Goal: Task Accomplishment & Management: Manage account settings

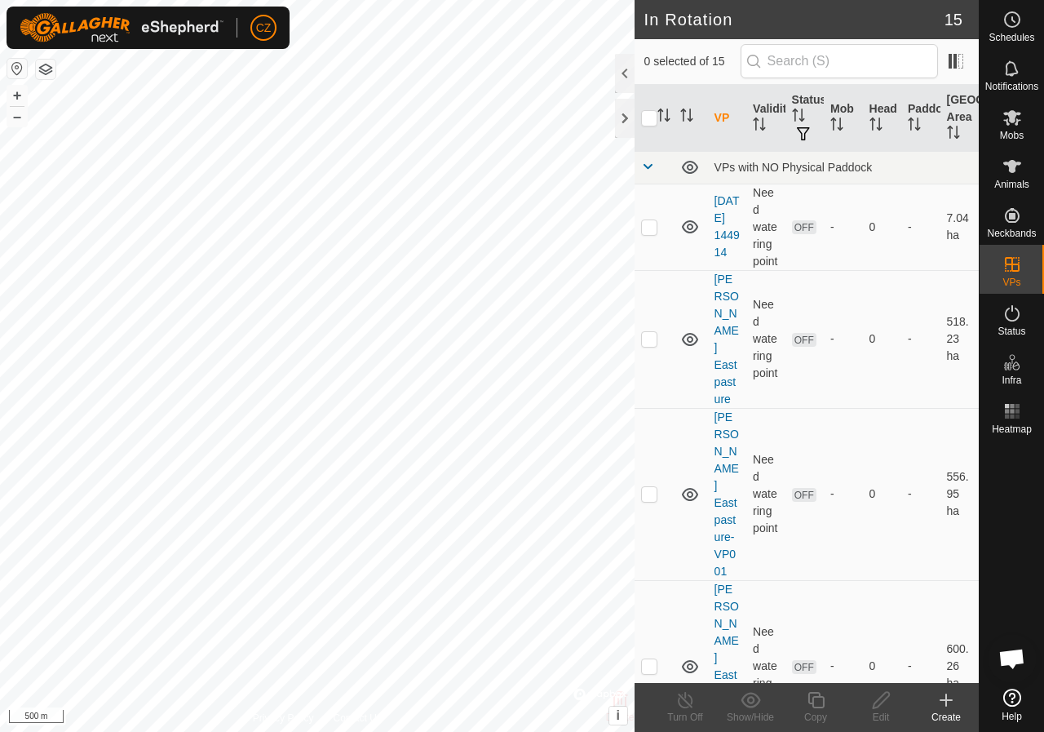
scroll to position [1292, 0]
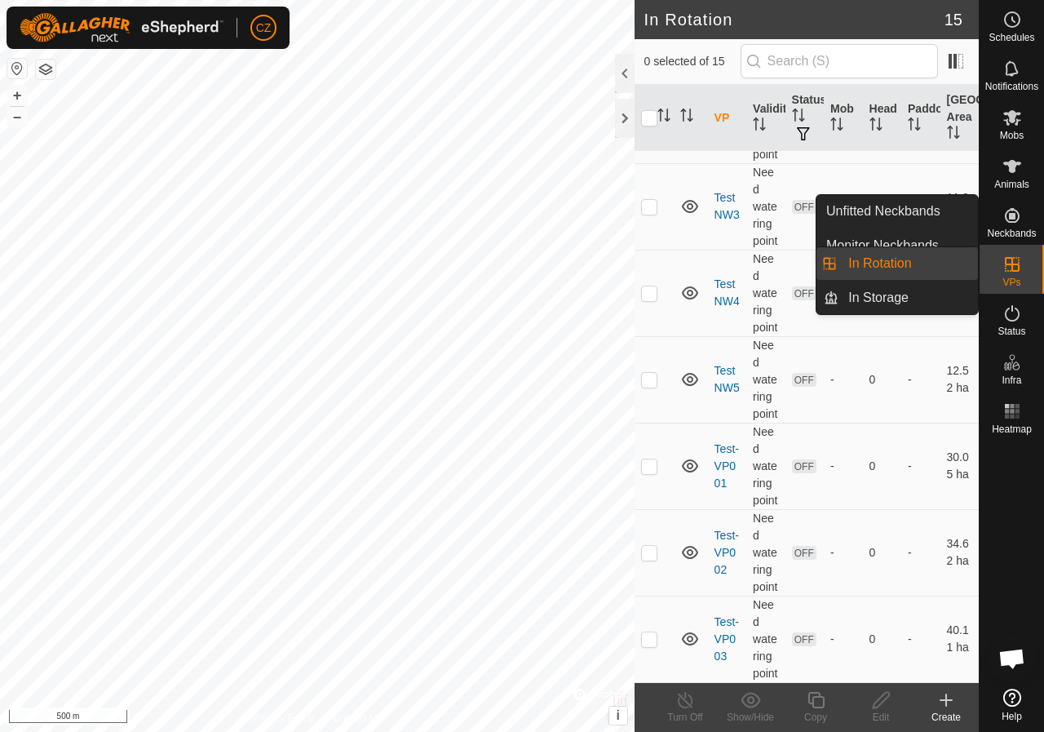
click at [895, 260] on link "In Rotation" at bounding box center [908, 263] width 139 height 33
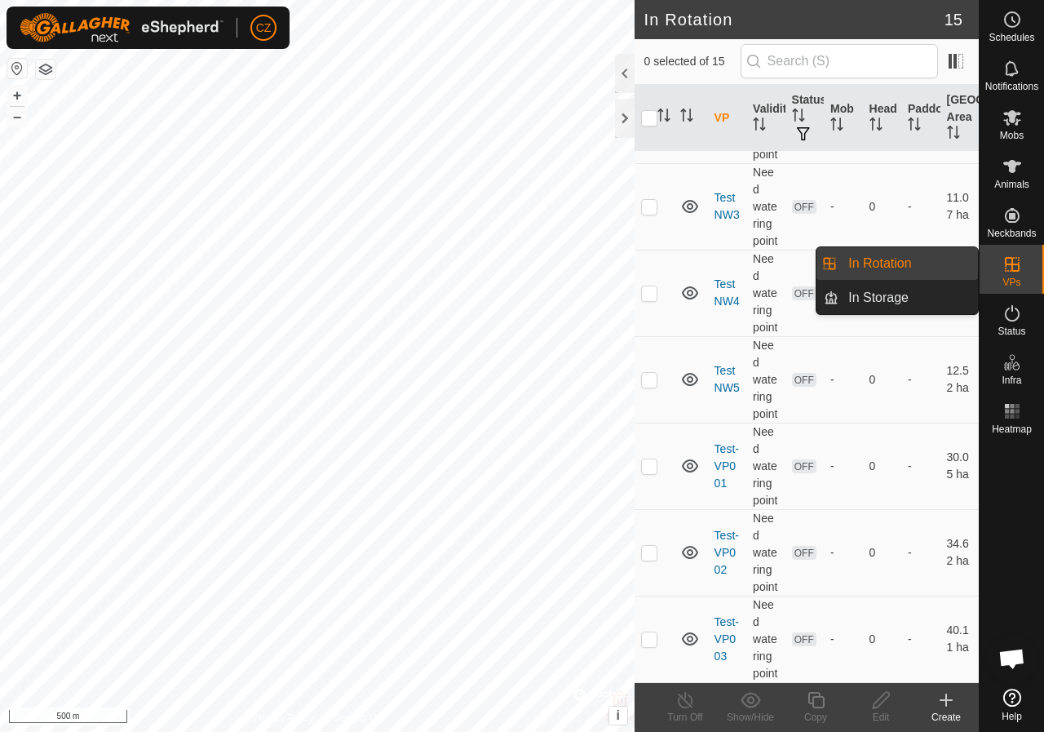
click at [888, 267] on link "In Rotation" at bounding box center [908, 263] width 139 height 33
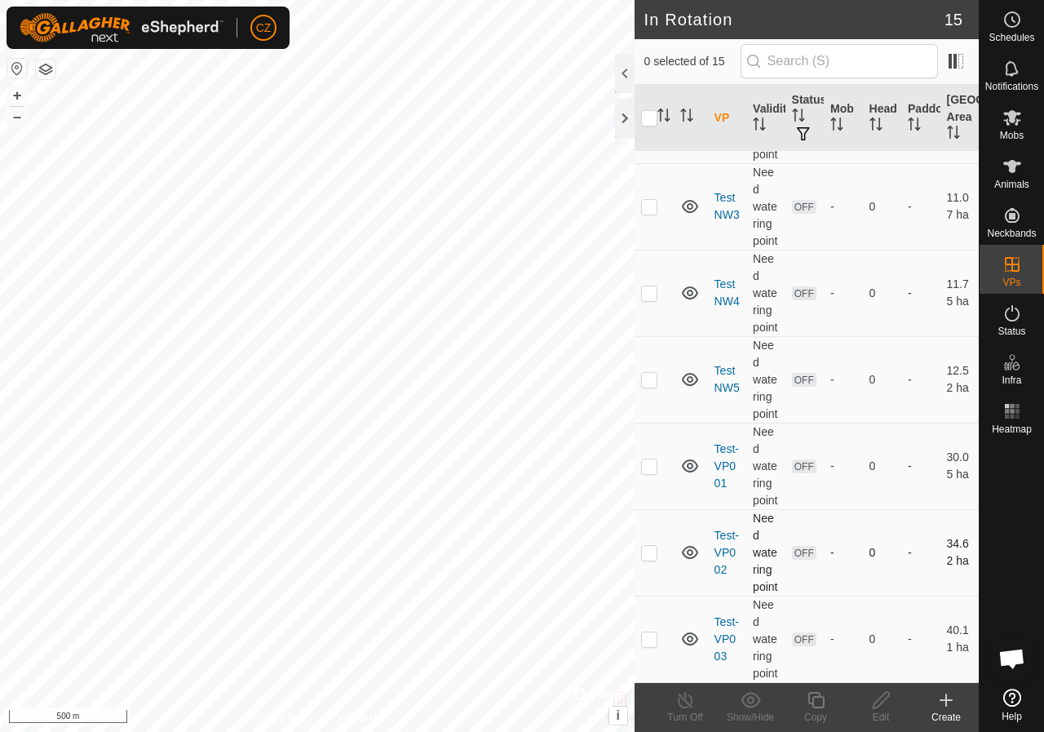
scroll to position [1313, 0]
click at [942, 698] on icon at bounding box center [946, 700] width 20 height 20
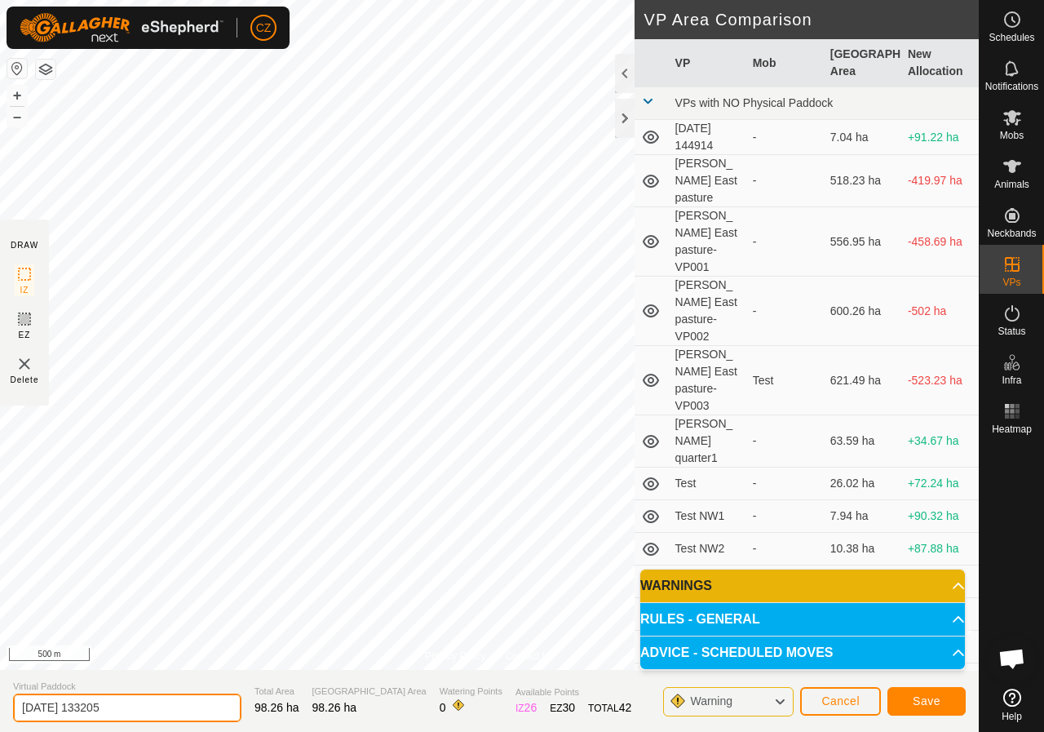
drag, startPoint x: 653, startPoint y: 545, endPoint x: 115, endPoint y: 705, distance: 561.6
click at [115, 705] on input "[DATE] 133205" at bounding box center [127, 707] width 228 height 29
drag, startPoint x: 126, startPoint y: 706, endPoint x: 10, endPoint y: 690, distance: 117.8
click at [10, 690] on section "Virtual Paddock [DATE] 133205 Total Area 98.26 ha Grazing Area 98.26 ha Waterin…" at bounding box center [489, 701] width 979 height 62
type input "[PERSON_NAME] SE2"
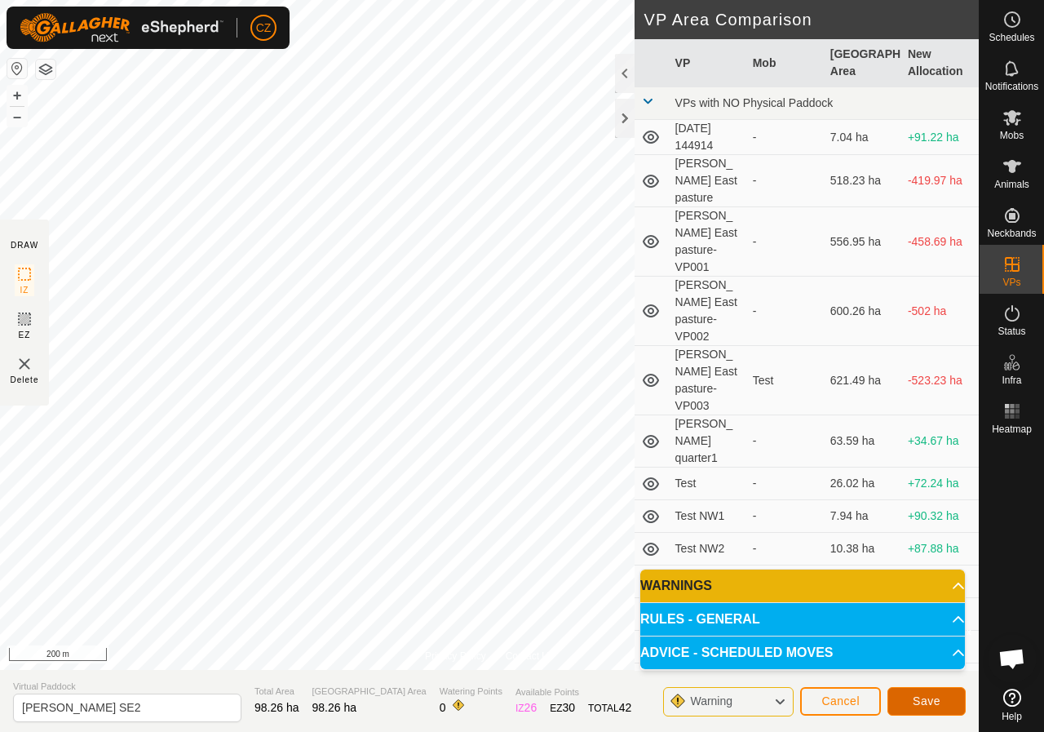
click at [930, 702] on span "Save" at bounding box center [927, 700] width 28 height 13
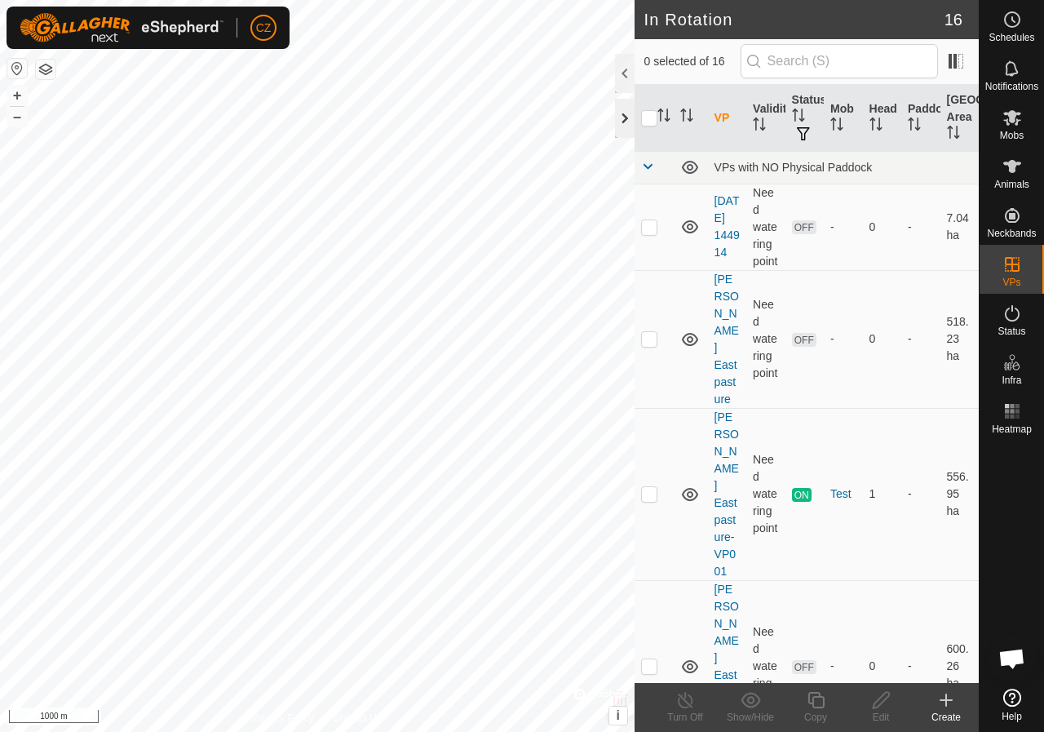
click at [622, 121] on div at bounding box center [625, 118] width 20 height 39
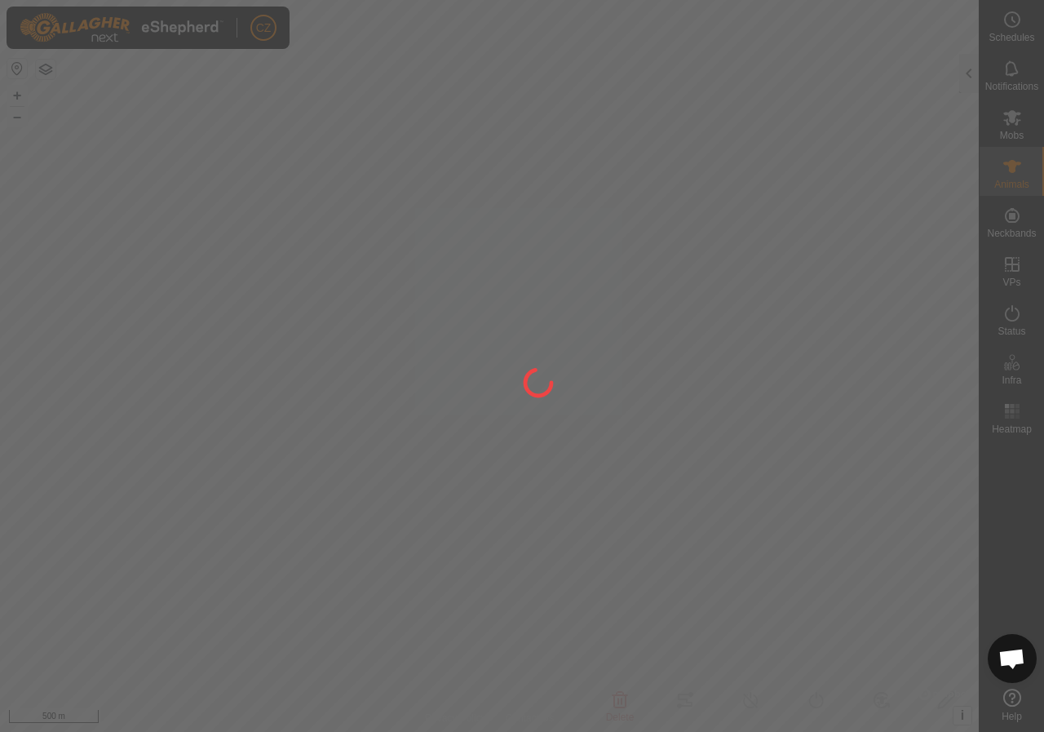
type input "Test"
type input "-"
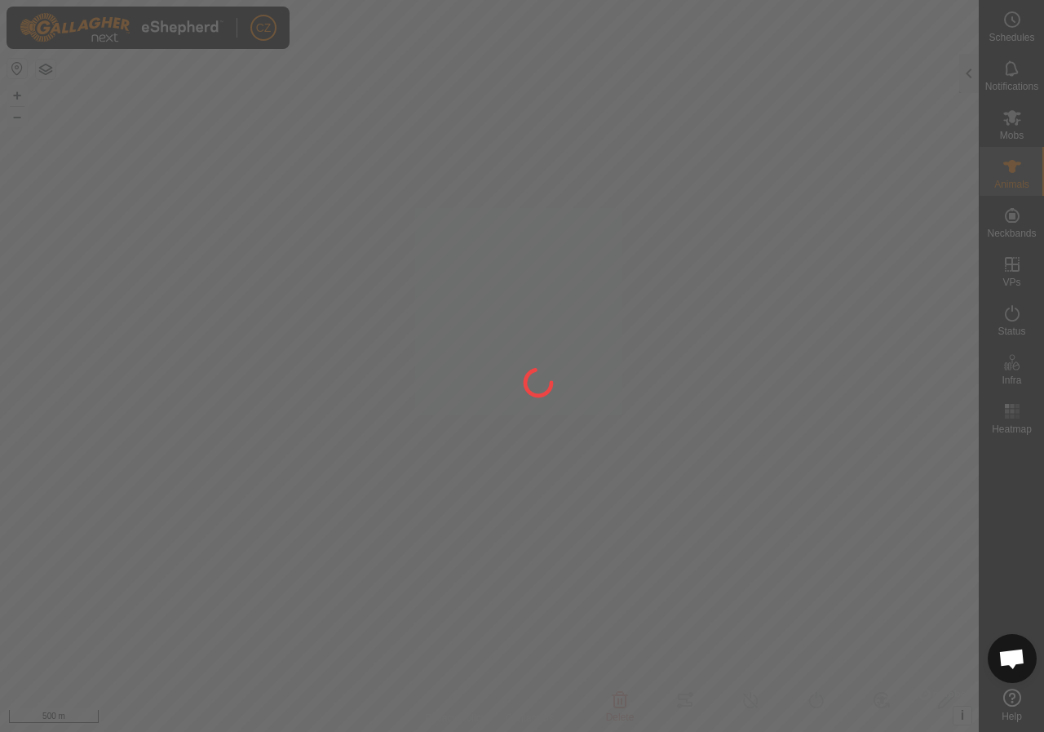
type input "0 kg"
type input "-"
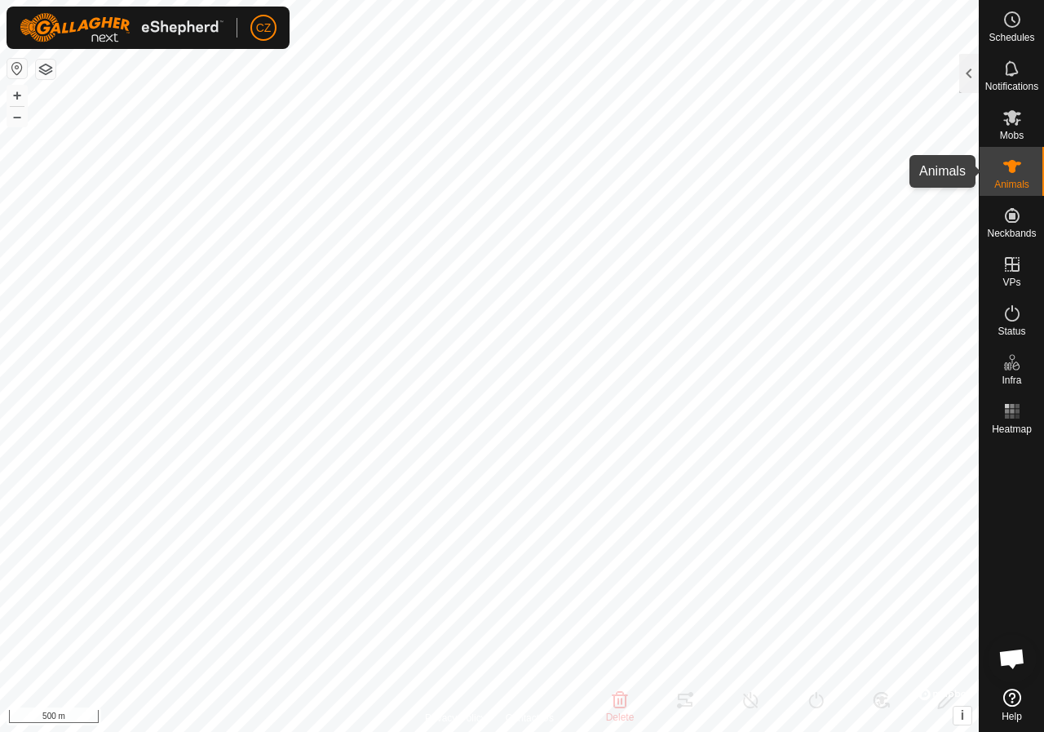
click at [1011, 177] on es-animals-svg-icon at bounding box center [1012, 166] width 29 height 26
click at [976, 64] on div at bounding box center [969, 73] width 20 height 39
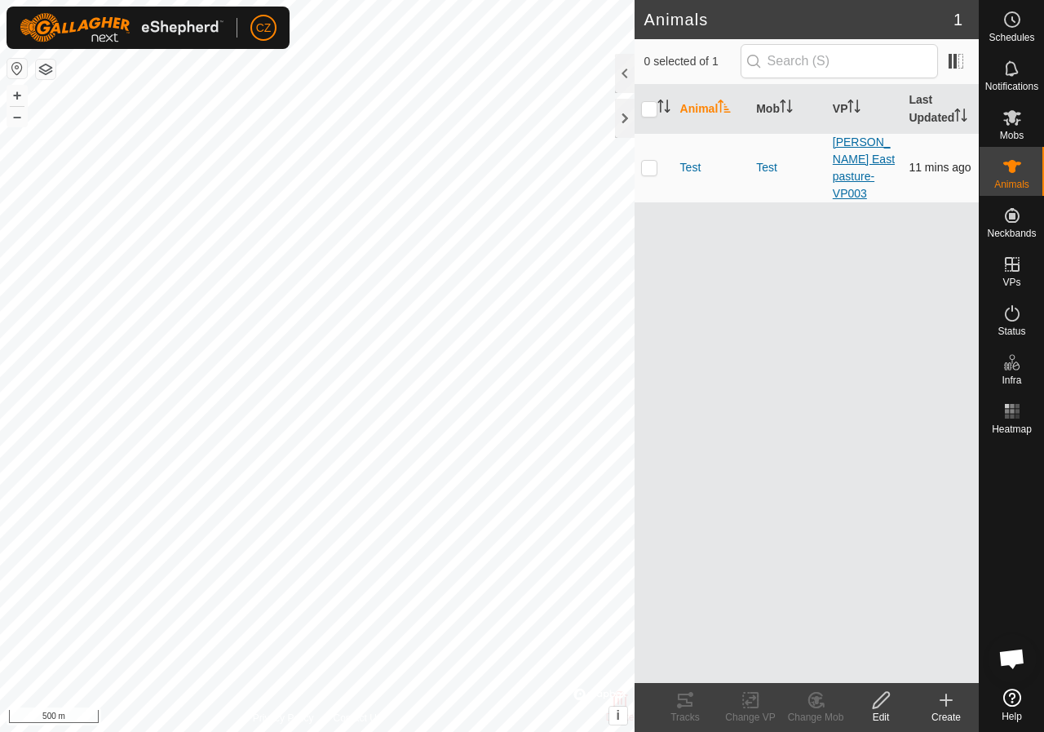
click at [852, 153] on link "[PERSON_NAME] East pasture-VP003" at bounding box center [864, 167] width 62 height 64
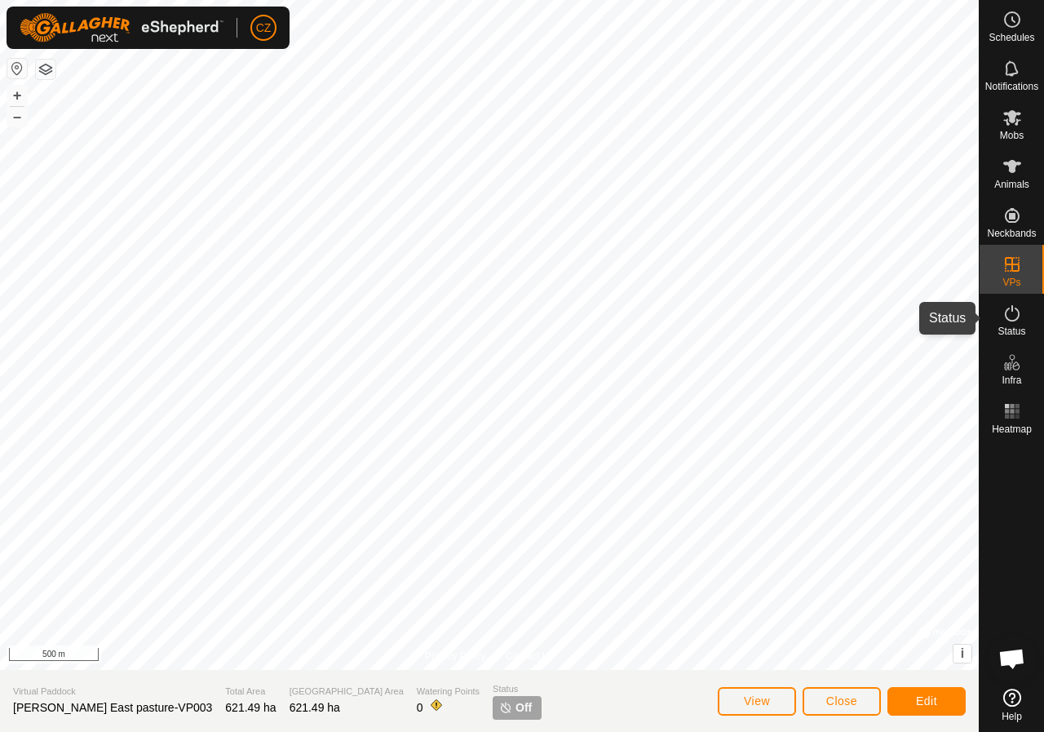
click at [1009, 321] on icon at bounding box center [1013, 313] width 20 height 20
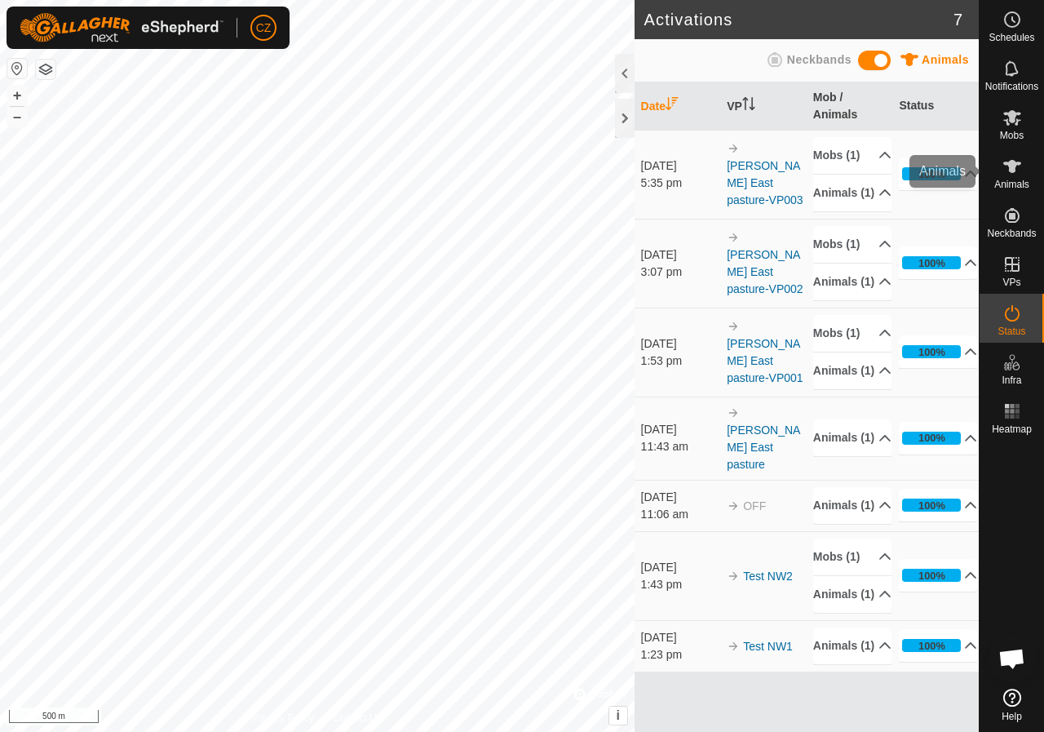
click at [1018, 162] on icon at bounding box center [1012, 166] width 18 height 13
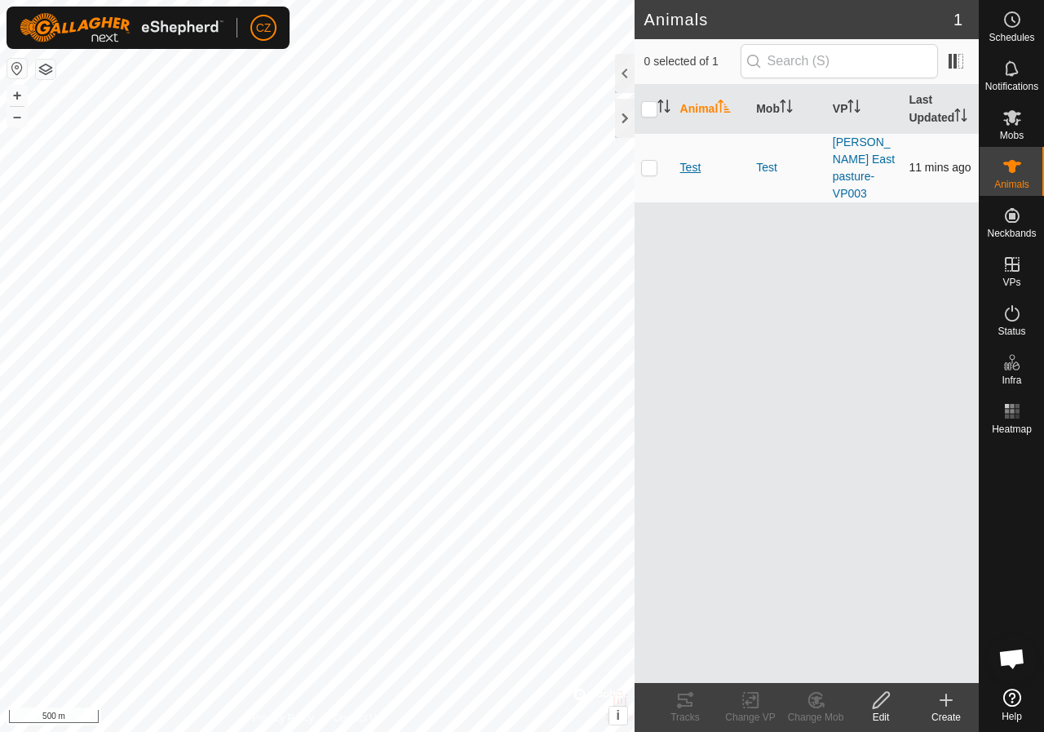
click at [688, 164] on span "Test" at bounding box center [690, 167] width 21 height 17
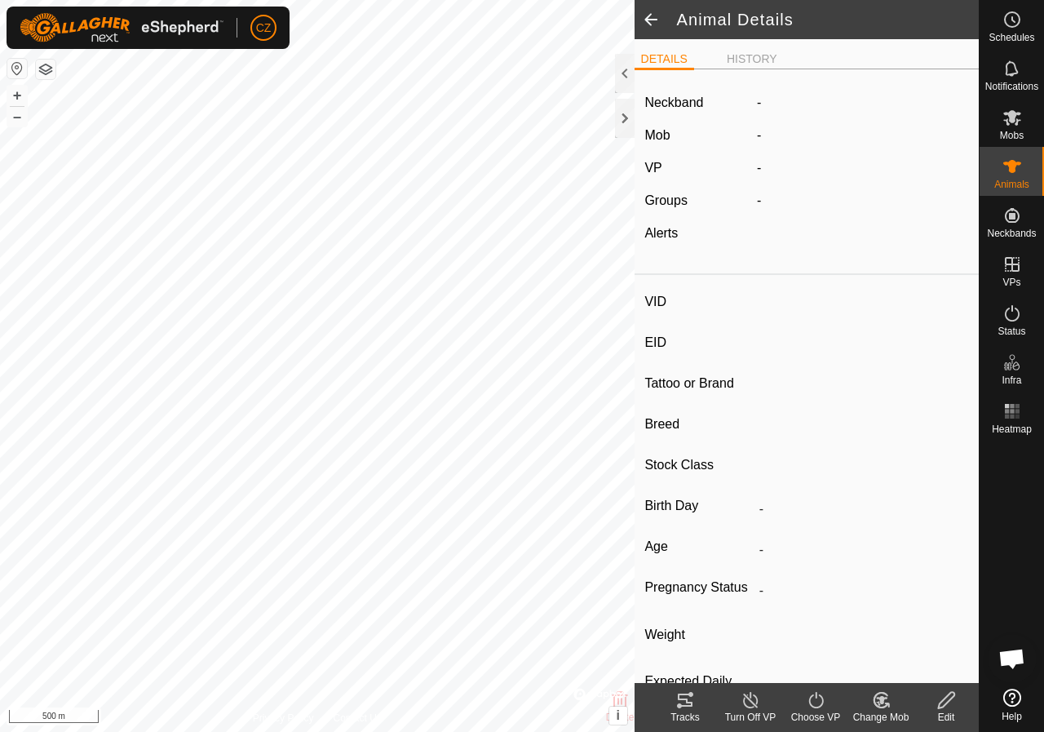
type input "Test"
type input "-"
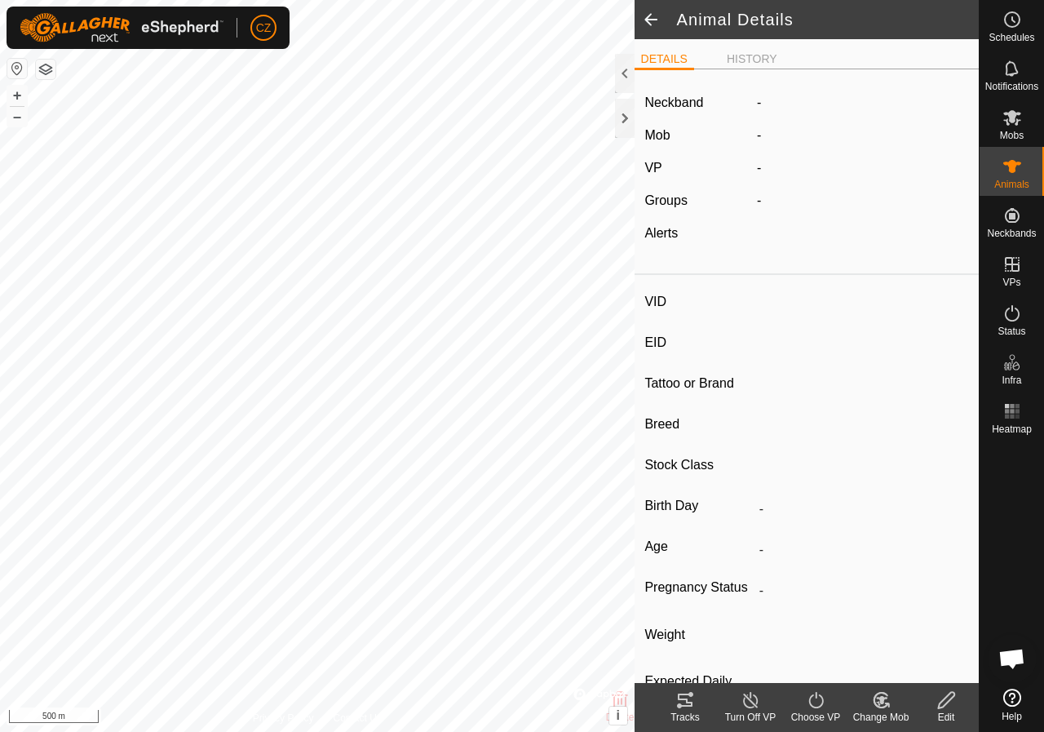
type input "0 kg"
type input "-"
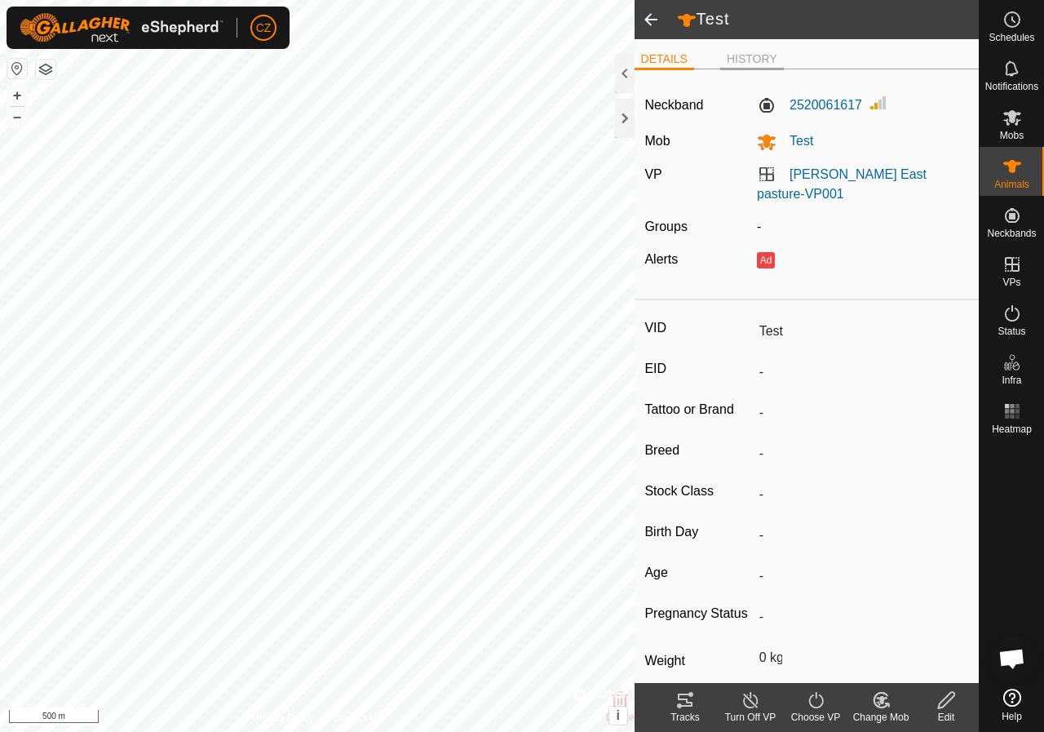
click at [765, 57] on li "HISTORY" at bounding box center [752, 61] width 64 height 20
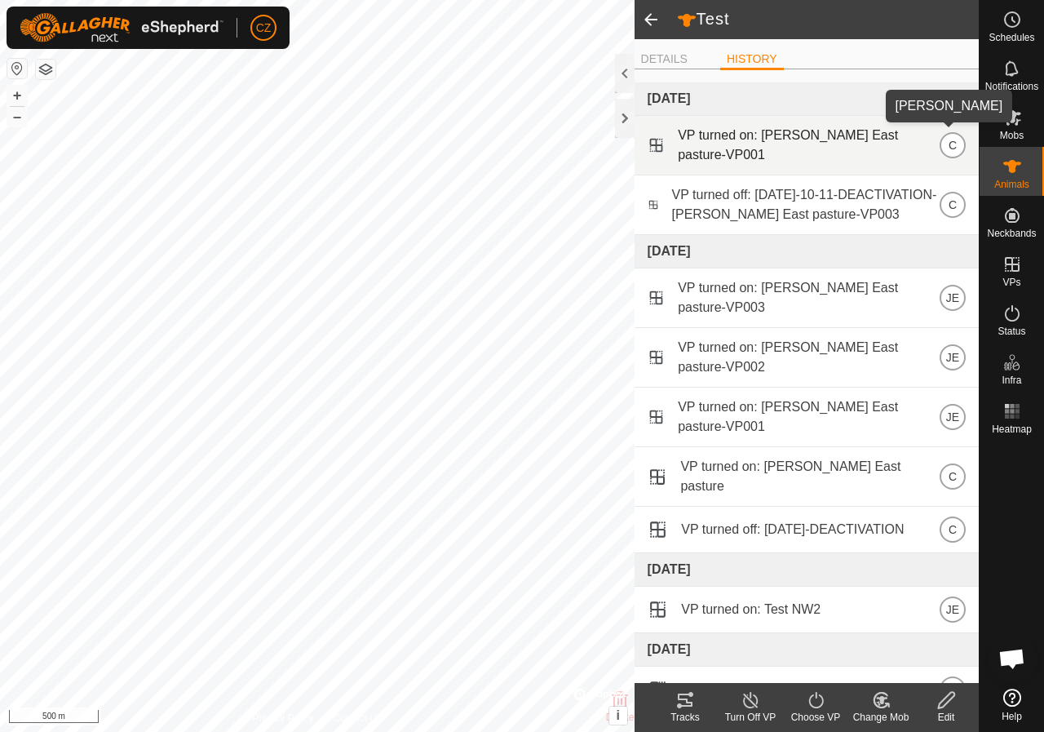
click at [945, 139] on p-avatar "C" at bounding box center [953, 145] width 26 height 26
click at [867, 144] on span "VP turned on: [PERSON_NAME] East pasture-VP001" at bounding box center [809, 145] width 262 height 39
click at [658, 140] on span at bounding box center [657, 145] width 18 height 21
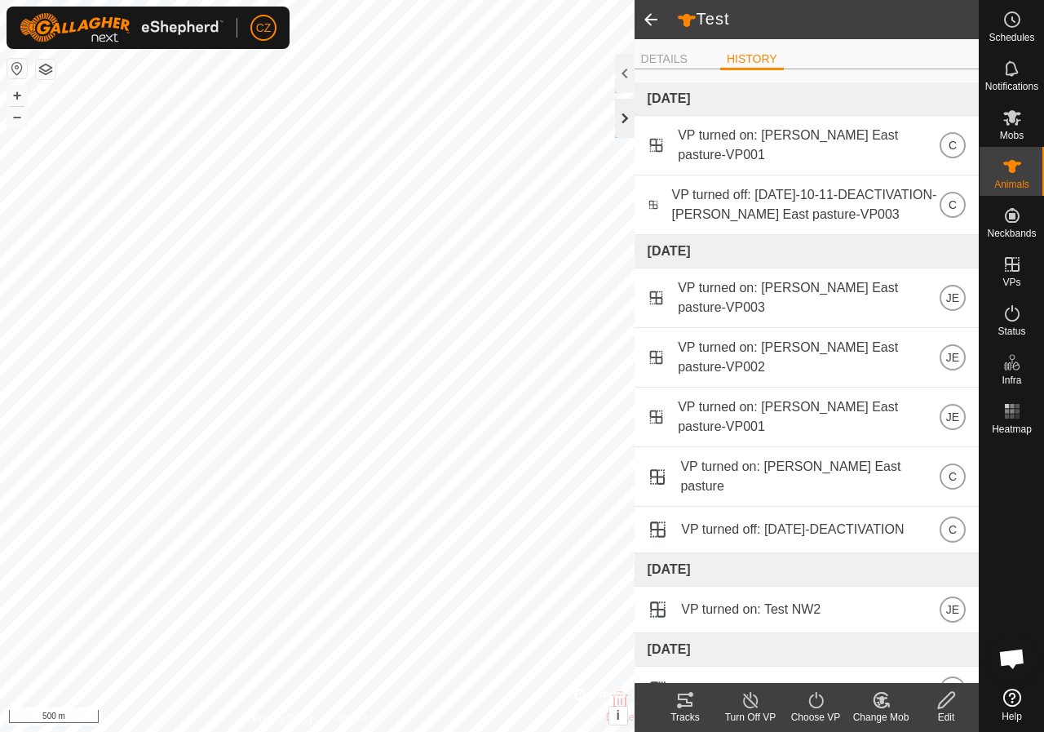
click at [626, 119] on div at bounding box center [625, 118] width 20 height 39
